Goal: Find specific page/section: Locate a particular part of the current website

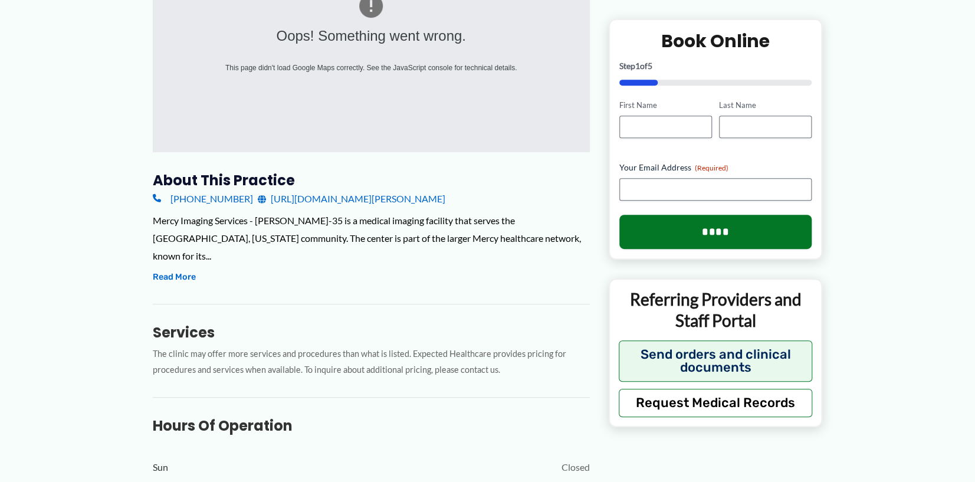
scroll to position [295, 0]
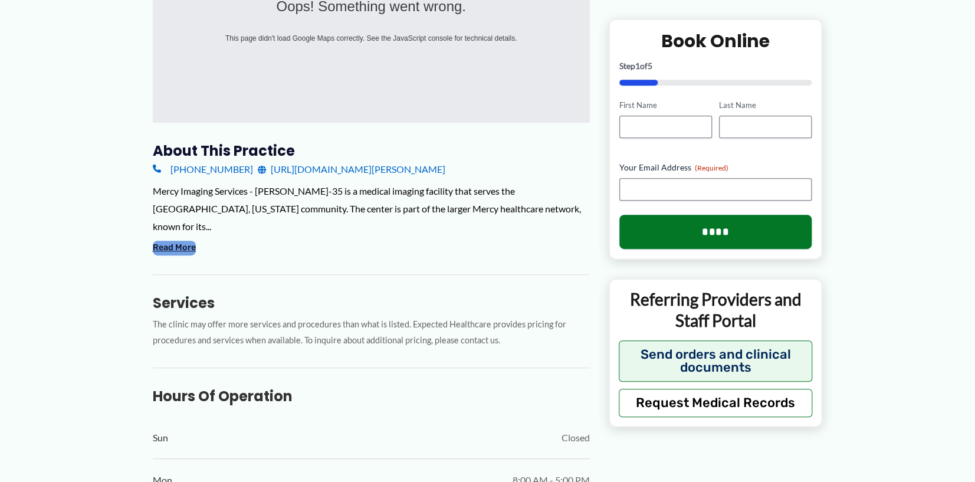
click at [170, 241] on button "Read More" at bounding box center [174, 248] width 43 height 14
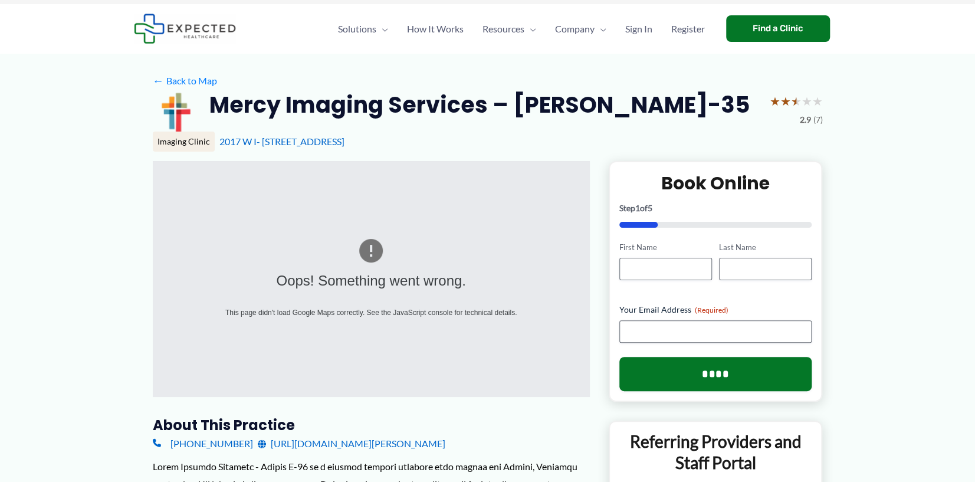
scroll to position [0, 0]
